Goal: Find specific page/section

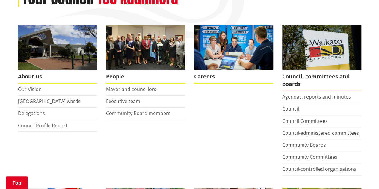
scroll to position [98, 0]
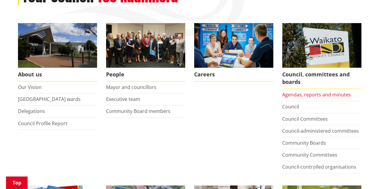
click at [322, 97] on link "Agendas, reports and minutes" at bounding box center [316, 94] width 69 height 7
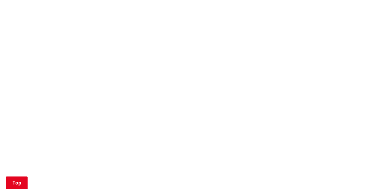
scroll to position [532, 0]
